Goal: Transaction & Acquisition: Purchase product/service

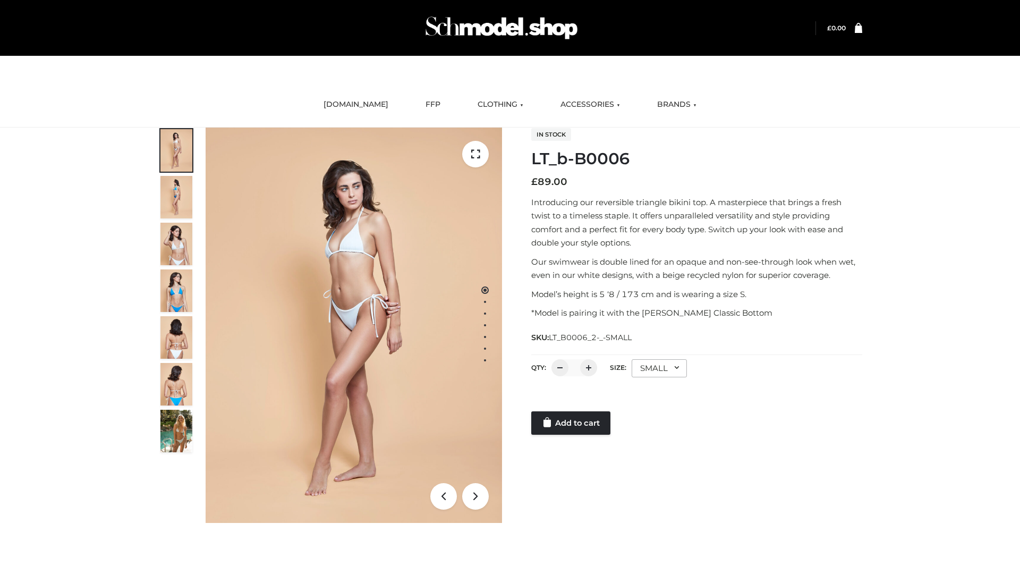
click at [572, 423] on link "Add to cart" at bounding box center [570, 422] width 79 height 23
